Goal: Task Accomplishment & Management: Manage account settings

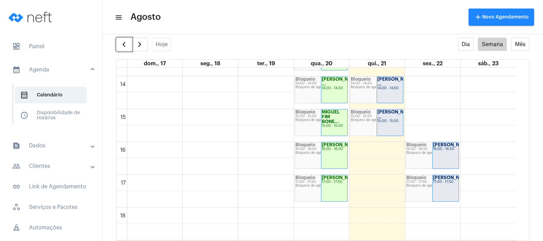
scroll to position [453, 0]
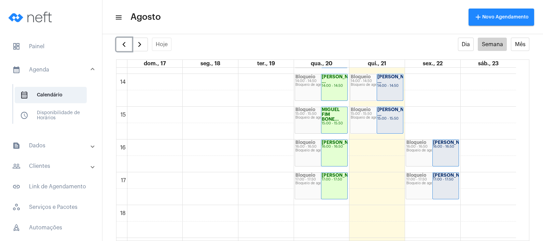
click at [389, 117] on div "[PERSON_NAME] ..." at bounding box center [389, 112] width 25 height 10
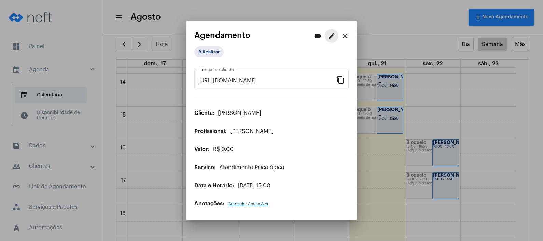
click at [332, 33] on mat-icon "edit" at bounding box center [331, 36] width 8 height 8
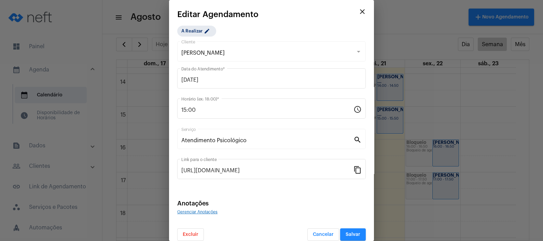
scroll to position [8, 0]
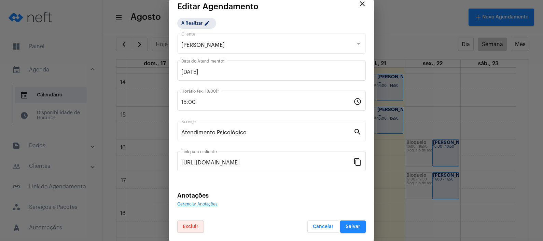
click at [189, 224] on span "Excluir" at bounding box center [191, 226] width 16 height 5
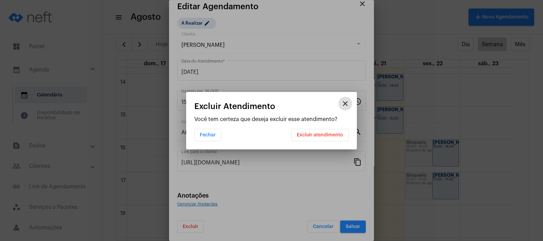
click at [296, 131] on button "Excluir atendimento" at bounding box center [319, 135] width 57 height 12
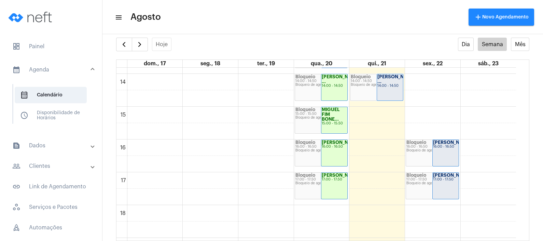
click at [65, 162] on mat-panel-title "people_outline Clientes" at bounding box center [51, 166] width 79 height 8
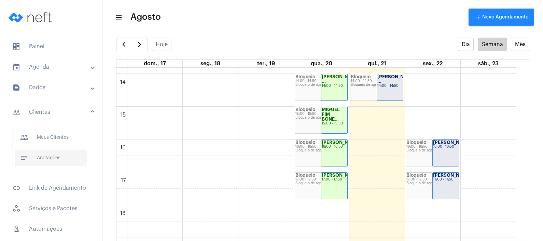
click at [68, 150] on span "notes Anotações" at bounding box center [51, 158] width 72 height 16
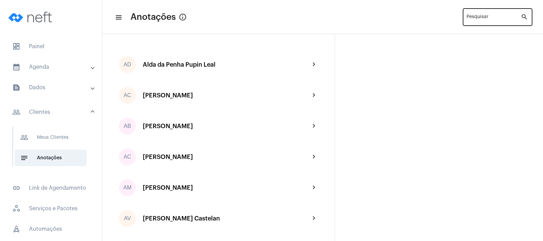
click at [472, 17] on input "Pesquisar" at bounding box center [493, 18] width 54 height 5
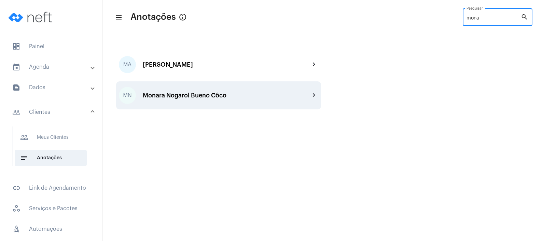
type input "mona"
click at [218, 96] on div "Monara Nogarol Bueno Côco" at bounding box center [226, 95] width 167 height 7
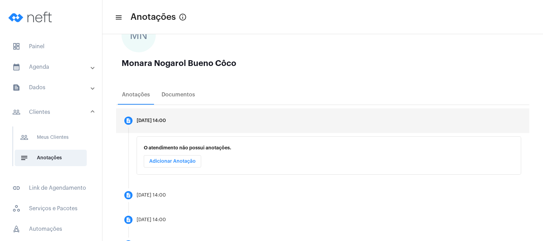
scroll to position [59, 0]
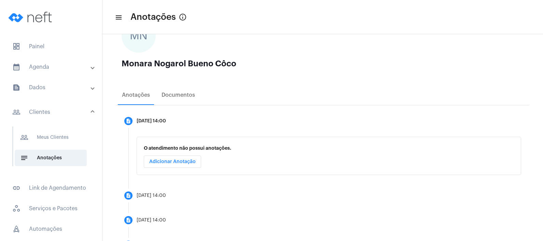
click at [171, 162] on span "Adicionar Anotação" at bounding box center [172, 161] width 46 height 5
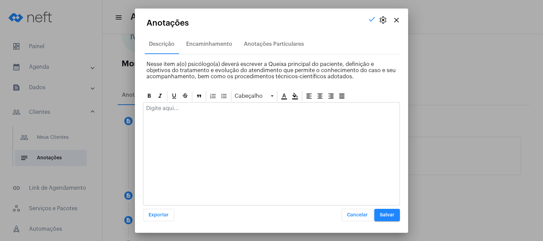
click at [183, 114] on div at bounding box center [271, 109] width 256 height 15
click at [383, 215] on span "Salvar" at bounding box center [387, 214] width 15 height 5
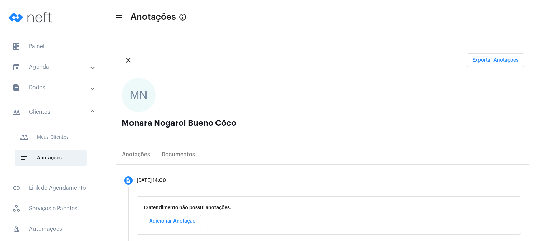
click at [53, 108] on mat-panel-title "people_outline Clientes" at bounding box center [51, 112] width 79 height 8
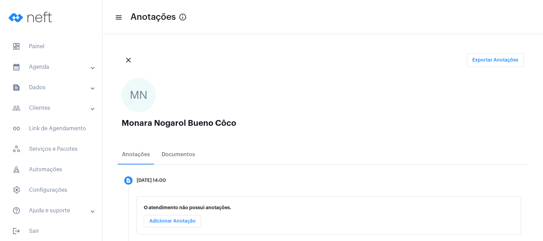
click at [55, 104] on mat-panel-title "people_outline Clientes" at bounding box center [51, 108] width 79 height 8
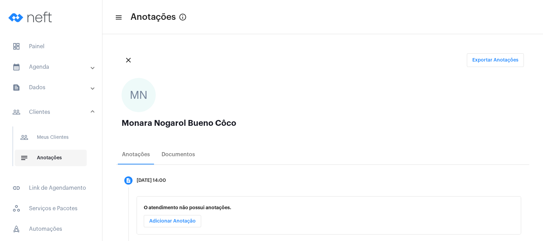
click at [58, 150] on span "notes Anotações" at bounding box center [51, 158] width 72 height 16
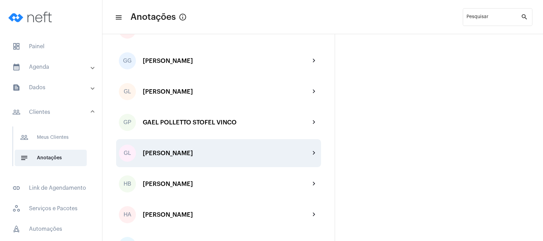
scroll to position [1024, 0]
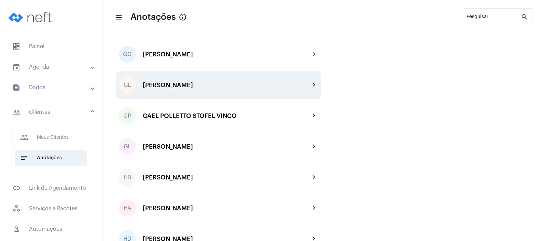
click at [196, 85] on div "[PERSON_NAME]" at bounding box center [226, 85] width 167 height 7
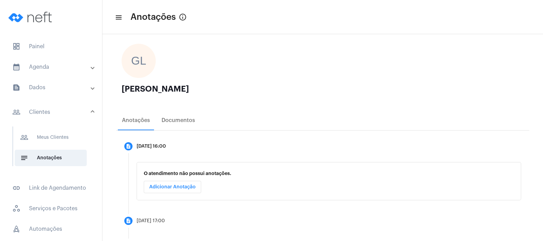
scroll to position [65, 0]
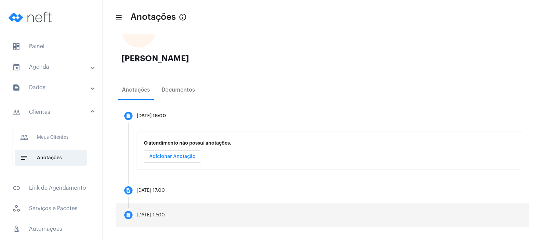
click at [169, 210] on mat-step-header "description [DATE] 17:00" at bounding box center [322, 214] width 413 height 25
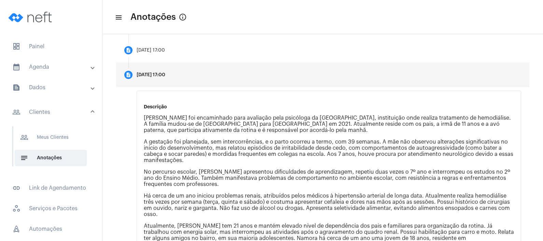
scroll to position [219, 0]
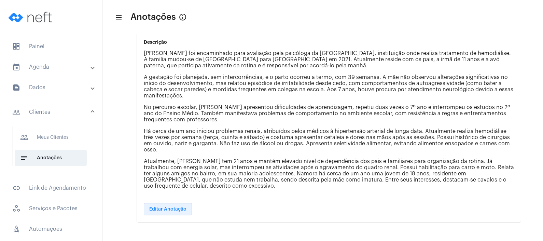
click at [170, 207] on span "Editar Anotação" at bounding box center [167, 209] width 37 height 5
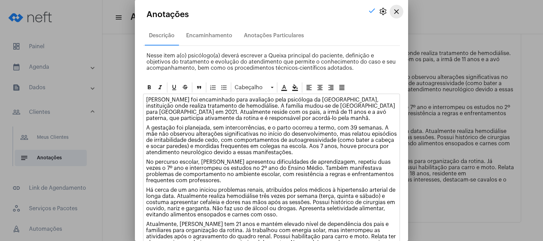
click at [392, 14] on mat-icon "close" at bounding box center [396, 12] width 8 height 8
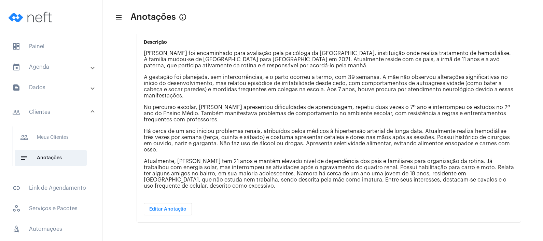
click at [53, 63] on mat-panel-title "calendar_month_outlined Agenda" at bounding box center [51, 67] width 79 height 8
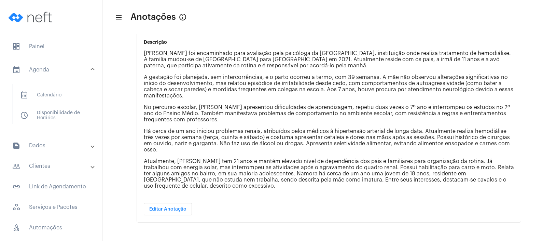
click at [45, 84] on mat-list "calendar_month_outlined Calendário schedule Disponibilidade de Horários" at bounding box center [56, 104] width 86 height 40
click at [45, 87] on span "calendar_month_outlined Calendário" at bounding box center [51, 95] width 72 height 16
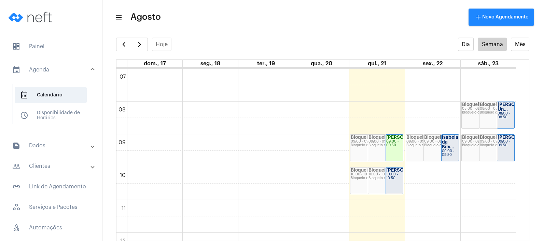
scroll to position [239, 0]
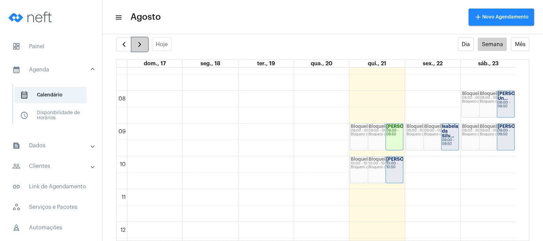
click at [139, 43] on span "button" at bounding box center [140, 44] width 8 height 8
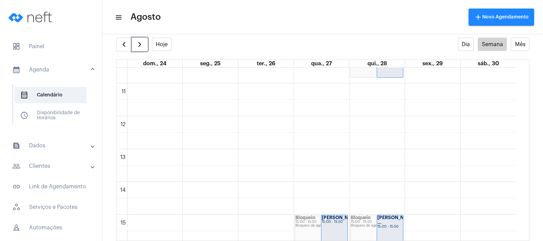
scroll to position [399, 0]
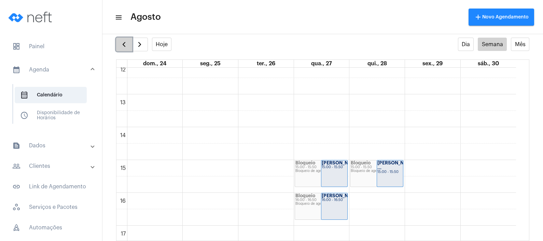
click at [116, 47] on button "button" at bounding box center [124, 45] width 16 height 14
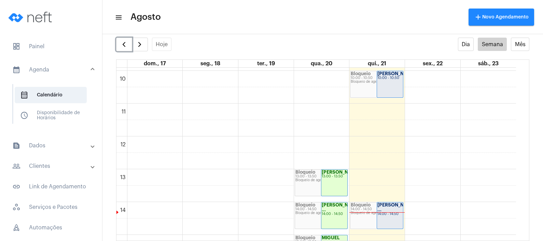
scroll to position [197, 0]
